Goal: Information Seeking & Learning: Learn about a topic

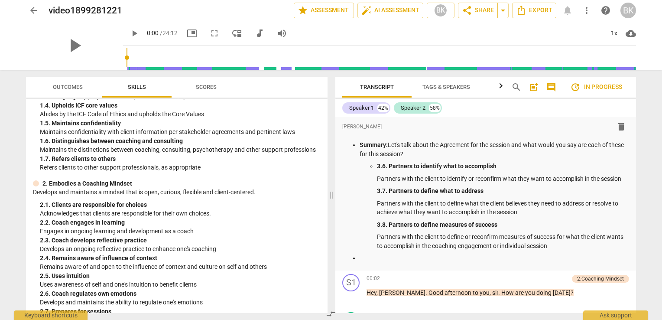
scroll to position [111, 0]
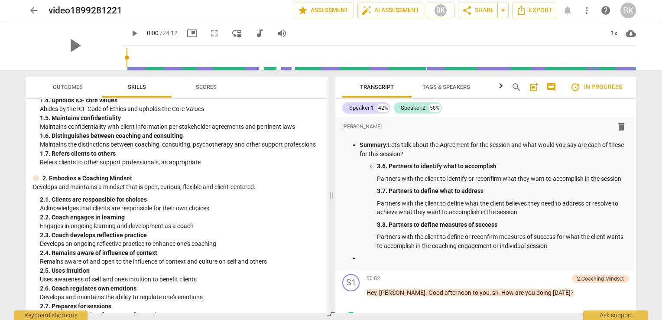
drag, startPoint x: 636, startPoint y: 120, endPoint x: 636, endPoint y: 127, distance: 7.4
click at [636, 127] on div "Transcript Tags & Speakers Analytics search post_add comment update In progress…" at bounding box center [487, 195] width 311 height 250
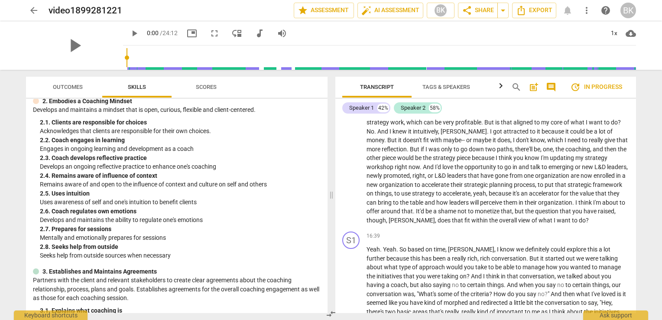
scroll to position [185, 0]
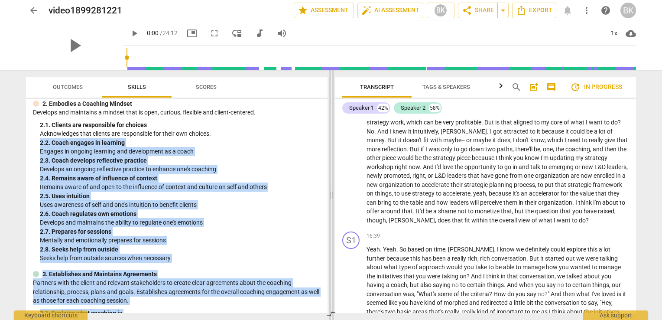
drag, startPoint x: 328, startPoint y: 132, endPoint x: 328, endPoint y: 127, distance: 4.4
click at [328, 127] on div "Outcomes Skills Scores ICF Updated Core Competencies (2019) 1. Demonstrates Eth…" at bounding box center [331, 195] width 624 height 250
drag, startPoint x: 328, startPoint y: 127, endPoint x: 305, endPoint y: 148, distance: 31.0
click at [305, 148] on p "Engages in ongoing learning and development as a coach" at bounding box center [180, 151] width 281 height 9
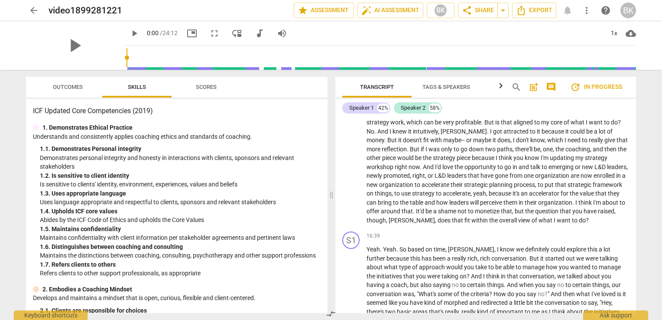
scroll to position [21, 0]
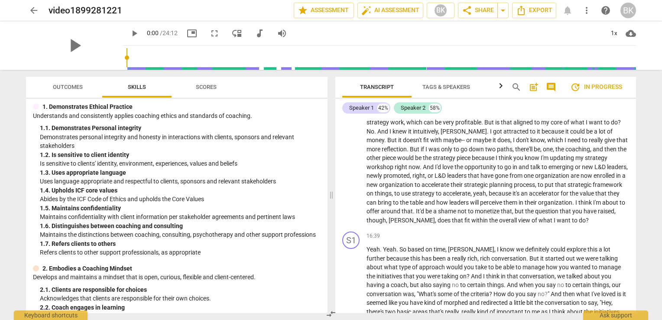
click at [314, 119] on p "Understands and consistently applies coaching ethics and standards of coaching." at bounding box center [177, 115] width 288 height 9
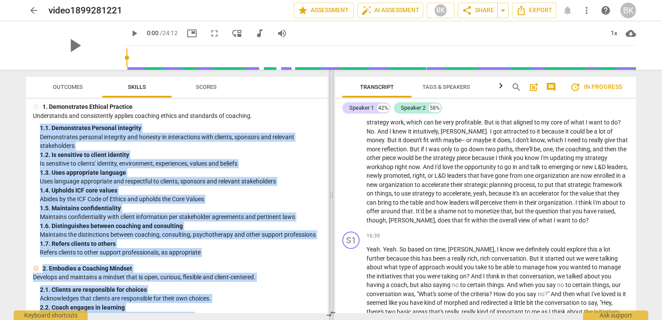
drag, startPoint x: 324, startPoint y: 114, endPoint x: 330, endPoint y: 136, distance: 23.3
click at [330, 136] on div "Outcomes Skills Scores ICF Updated Core Competencies (2019) 1. Demonstrates Eth…" at bounding box center [331, 195] width 624 height 250
drag, startPoint x: 330, startPoint y: 136, endPoint x: 305, endPoint y: 120, distance: 29.4
click at [305, 120] on p "Understands and consistently applies coaching ethics and standards of coaching." at bounding box center [177, 115] width 288 height 9
click at [309, 117] on p "Understands and consistently applies coaching ethics and standards of coaching." at bounding box center [177, 115] width 288 height 9
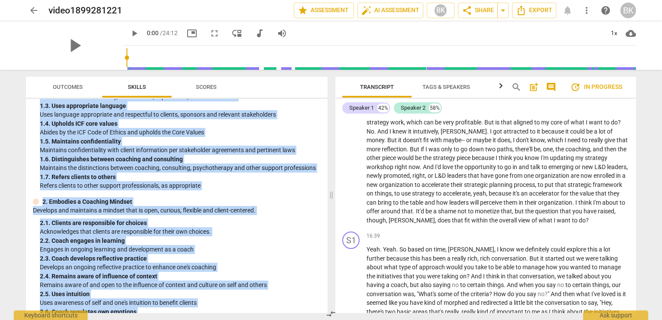
scroll to position [0, 0]
